Goal: Contribute content

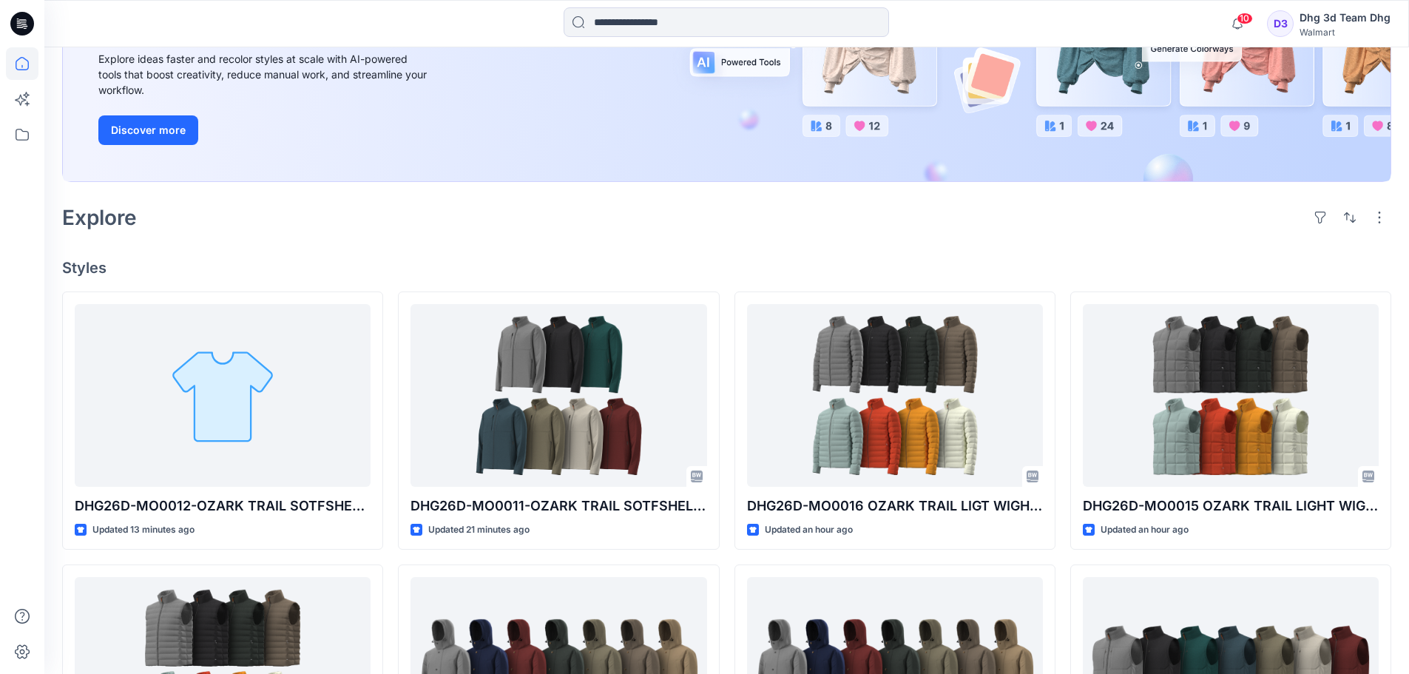
scroll to position [222, 0]
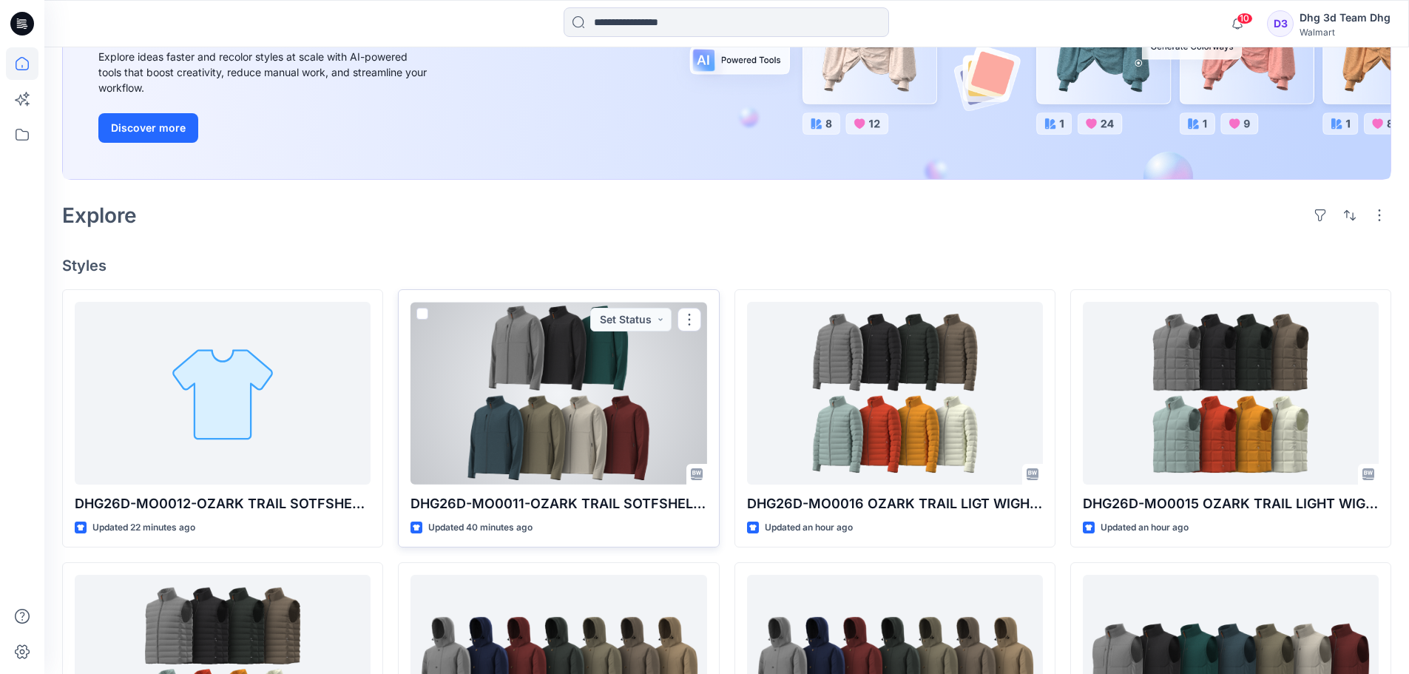
click at [595, 373] on div at bounding box center [559, 393] width 296 height 183
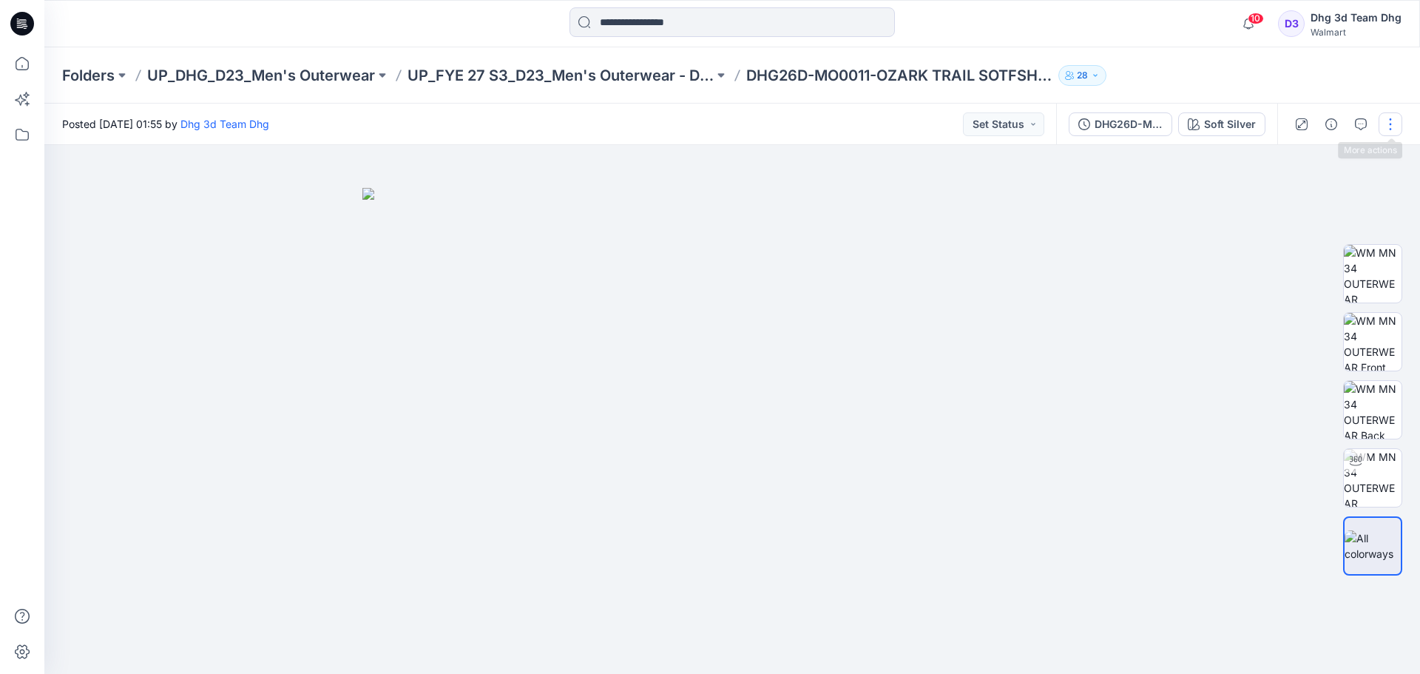
click at [1394, 132] on button "button" at bounding box center [1391, 124] width 24 height 24
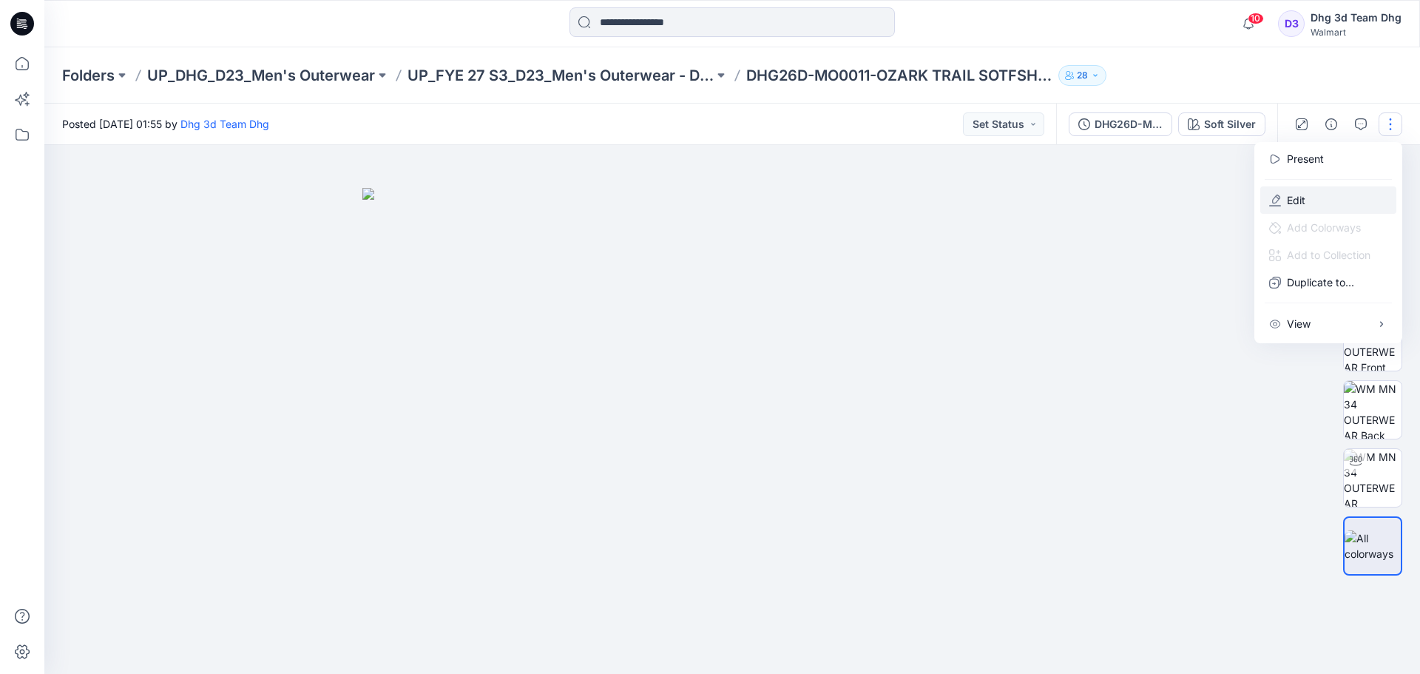
click at [1329, 201] on button "Edit" at bounding box center [1328, 199] width 136 height 27
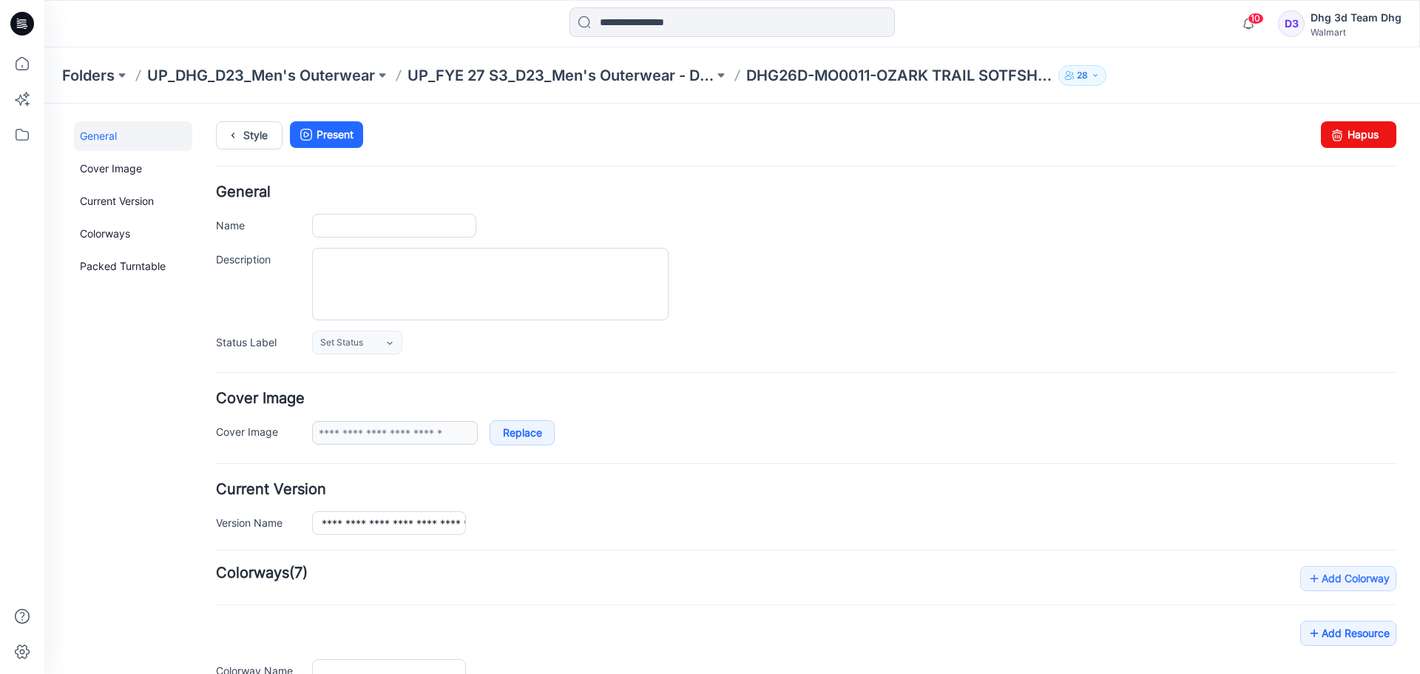
type input "**********"
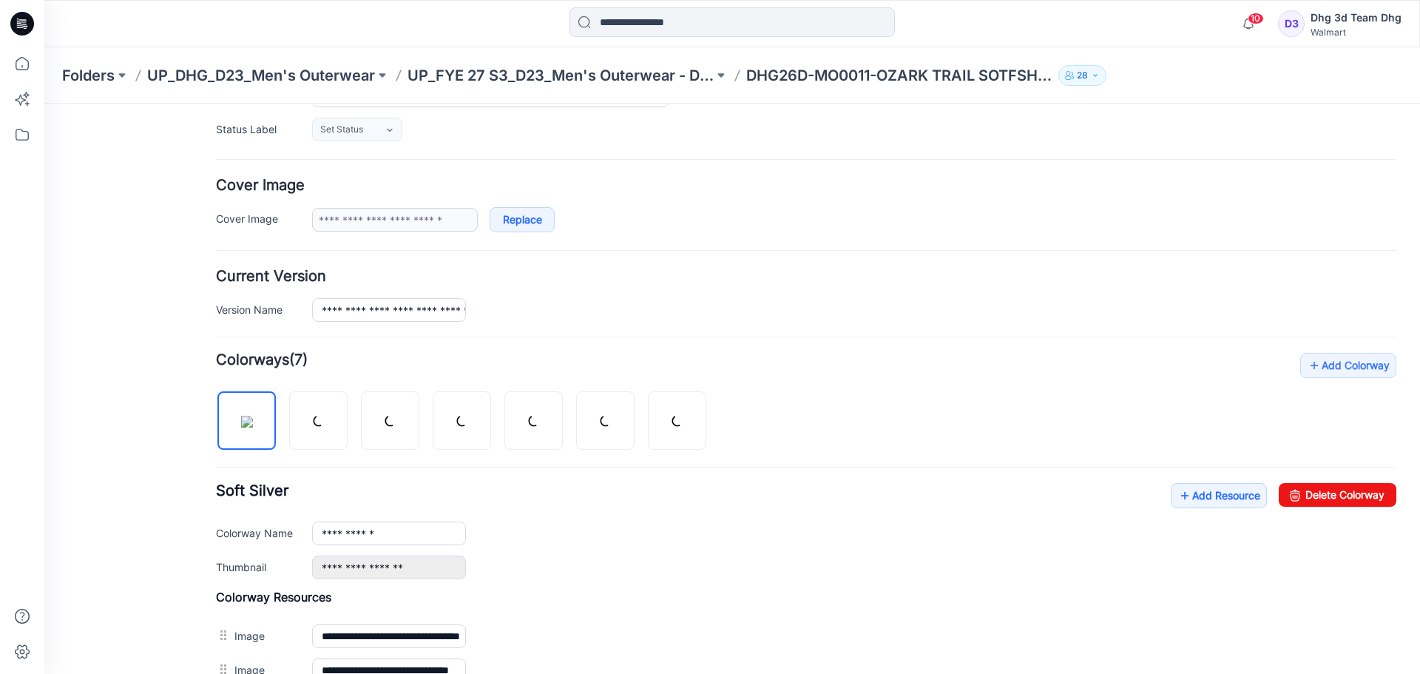
scroll to position [296, 0]
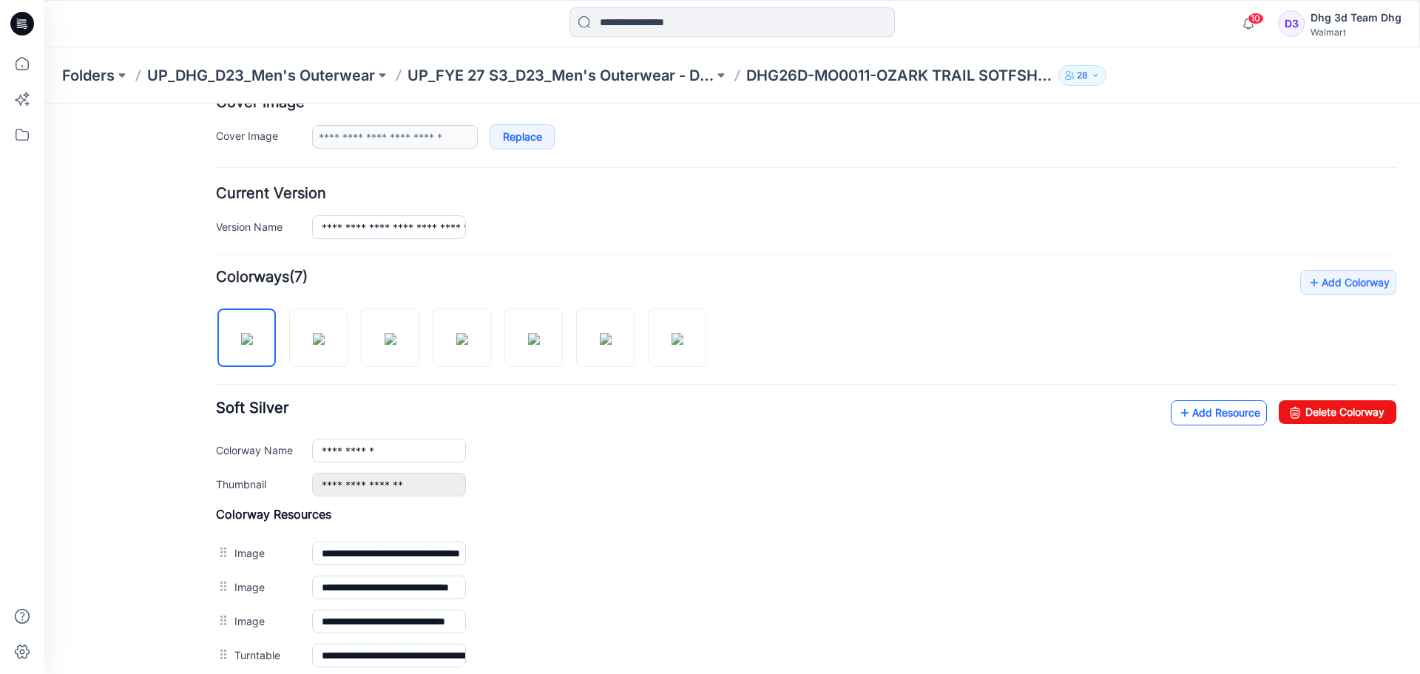
click at [1236, 419] on link "Add Resource" at bounding box center [1219, 412] width 96 height 25
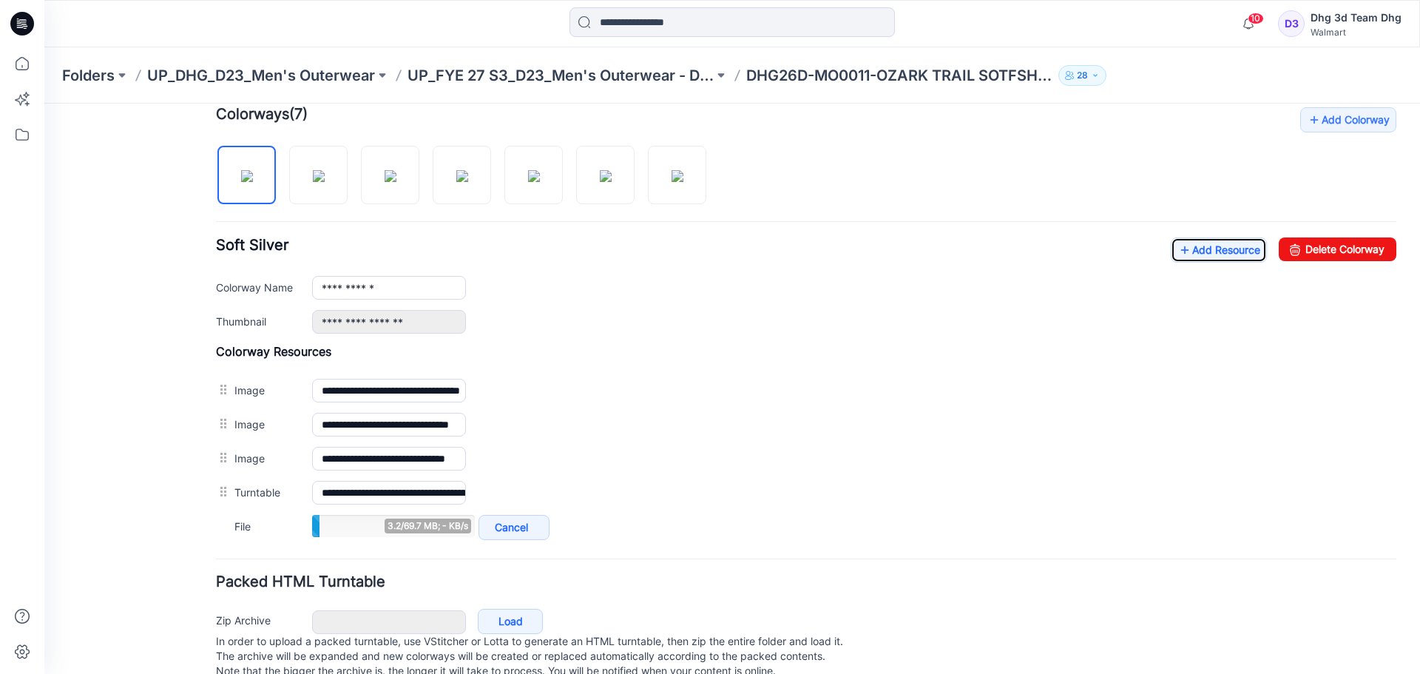
scroll to position [498, 0]
